Goal: Task Accomplishment & Management: Manage account settings

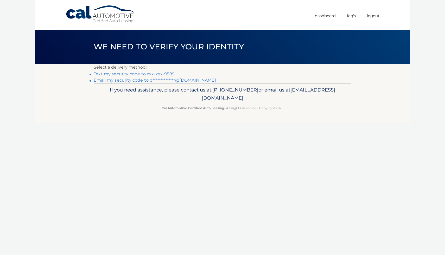
click at [147, 74] on link "Text my security code to xxx-xxx-9589" at bounding box center [134, 73] width 81 height 5
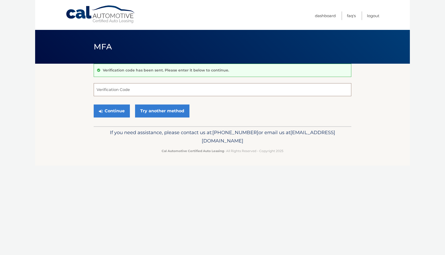
click at [141, 94] on input "Verification Code" at bounding box center [222, 89] width 257 height 13
type input "277877"
click at [94, 105] on button "Continue" at bounding box center [112, 111] width 36 height 13
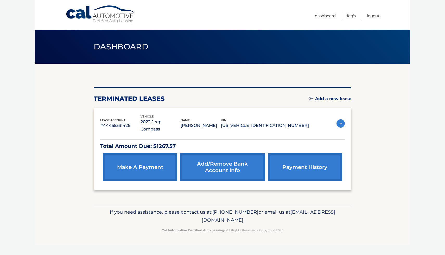
click at [132, 162] on link "make a payment" at bounding box center [140, 167] width 74 height 28
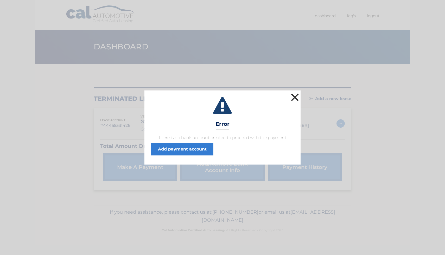
click at [295, 95] on button "×" at bounding box center [294, 97] width 10 height 10
